Goal: Transaction & Acquisition: Purchase product/service

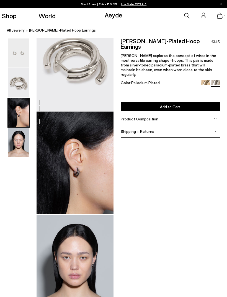
scroll to position [134, 0]
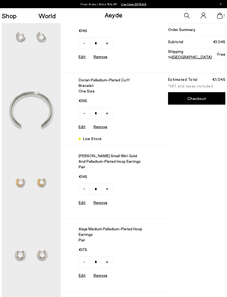
scroll to position [99, 0]
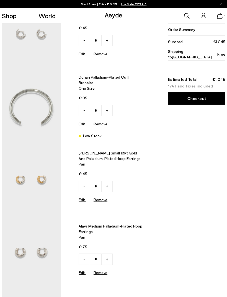
click at [25, 165] on img at bounding box center [31, 179] width 59 height 73
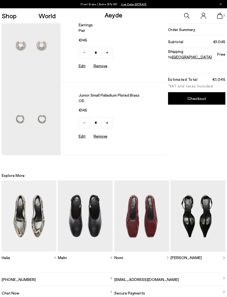
scroll to position [378, 0]
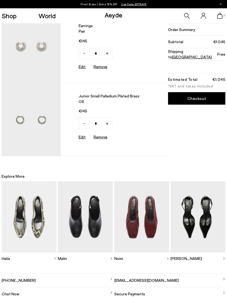
click at [22, 105] on img at bounding box center [31, 119] width 59 height 73
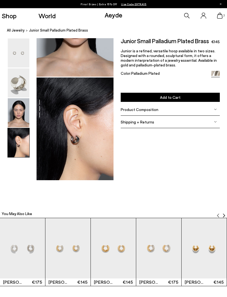
scroll to position [349, 0]
